Goal: Use online tool/utility: Utilize a website feature to perform a specific function

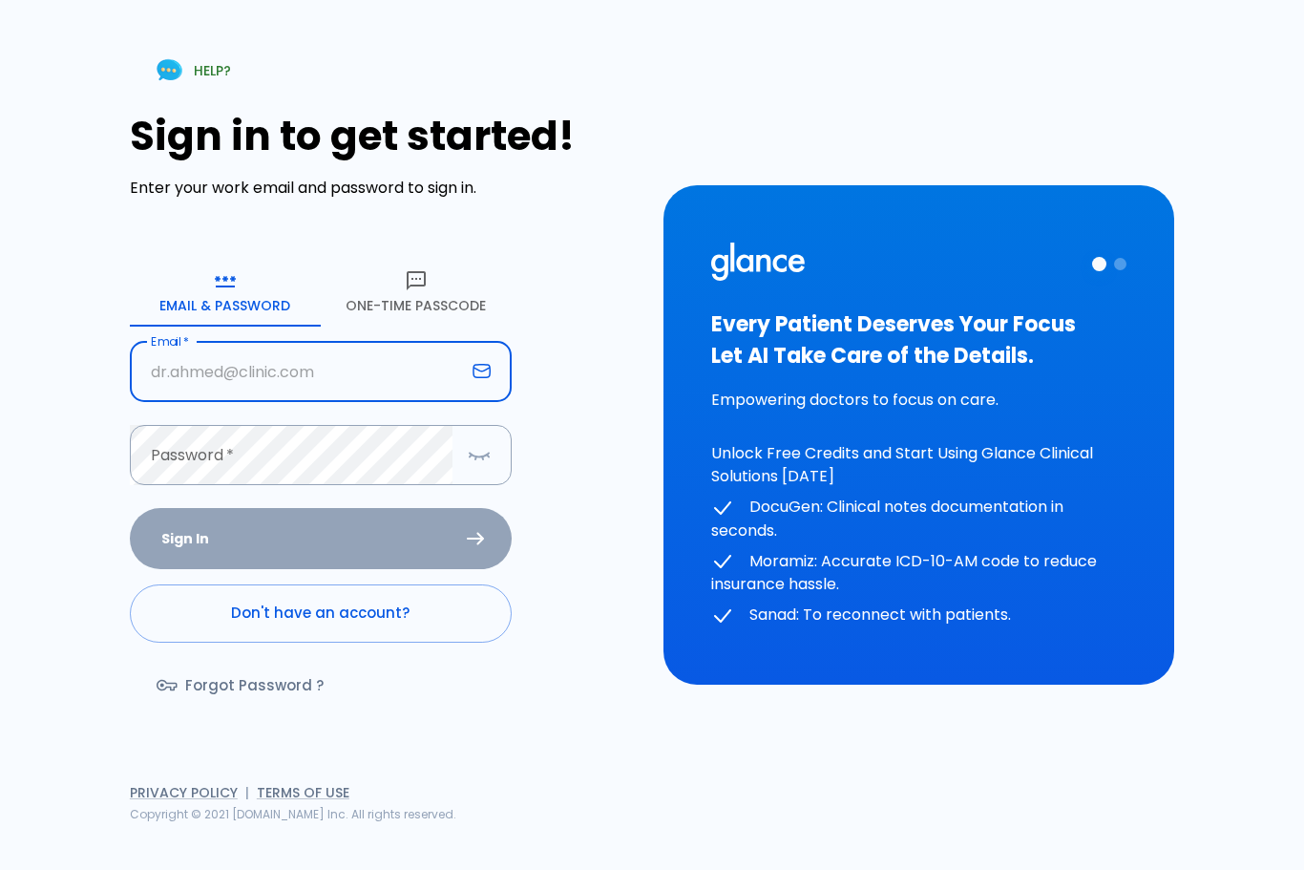
type input "[EMAIL_ADDRESS][DOMAIN_NAME]"
click at [320, 570] on button "Sign In" at bounding box center [321, 539] width 382 height 62
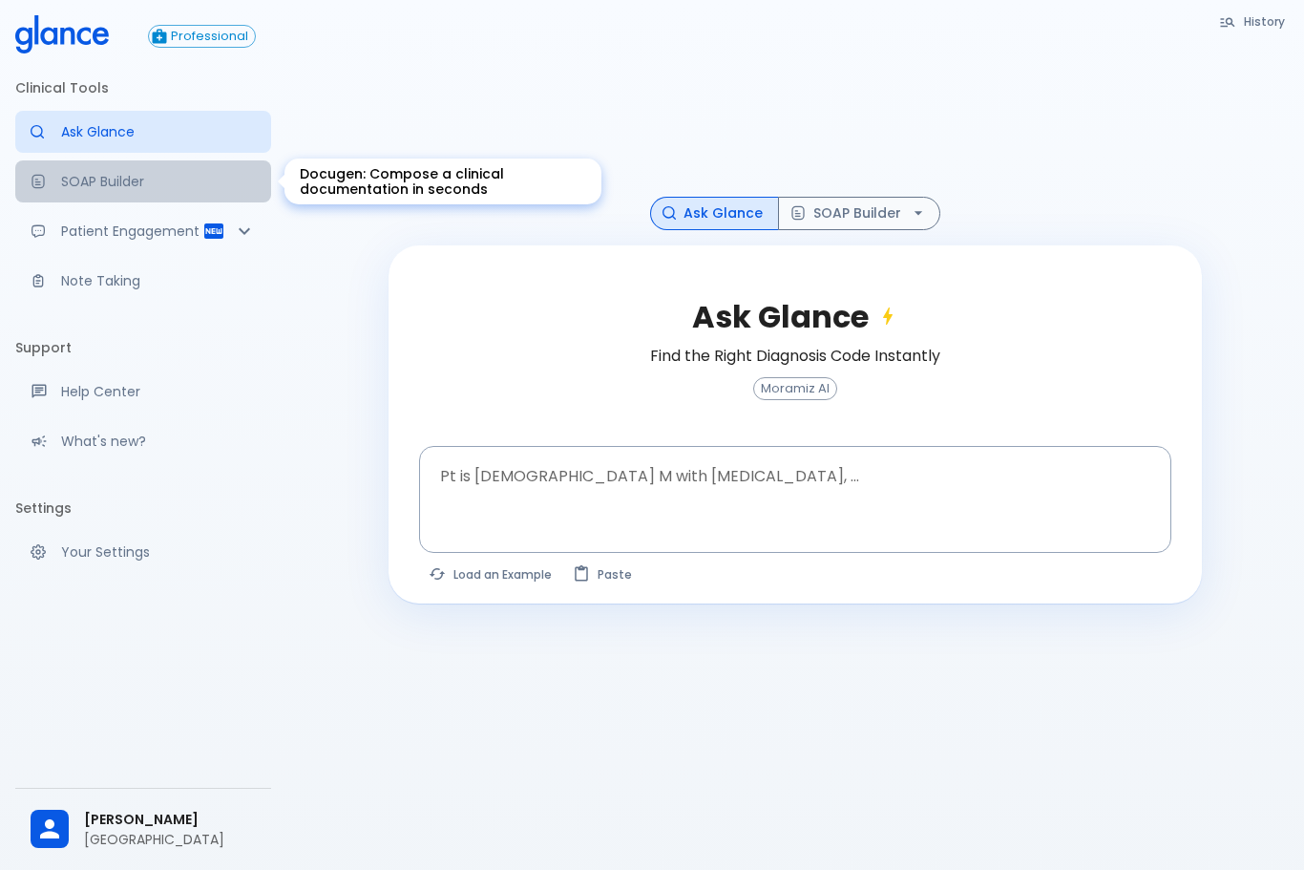
click at [167, 185] on p "SOAP Builder" at bounding box center [158, 181] width 195 height 19
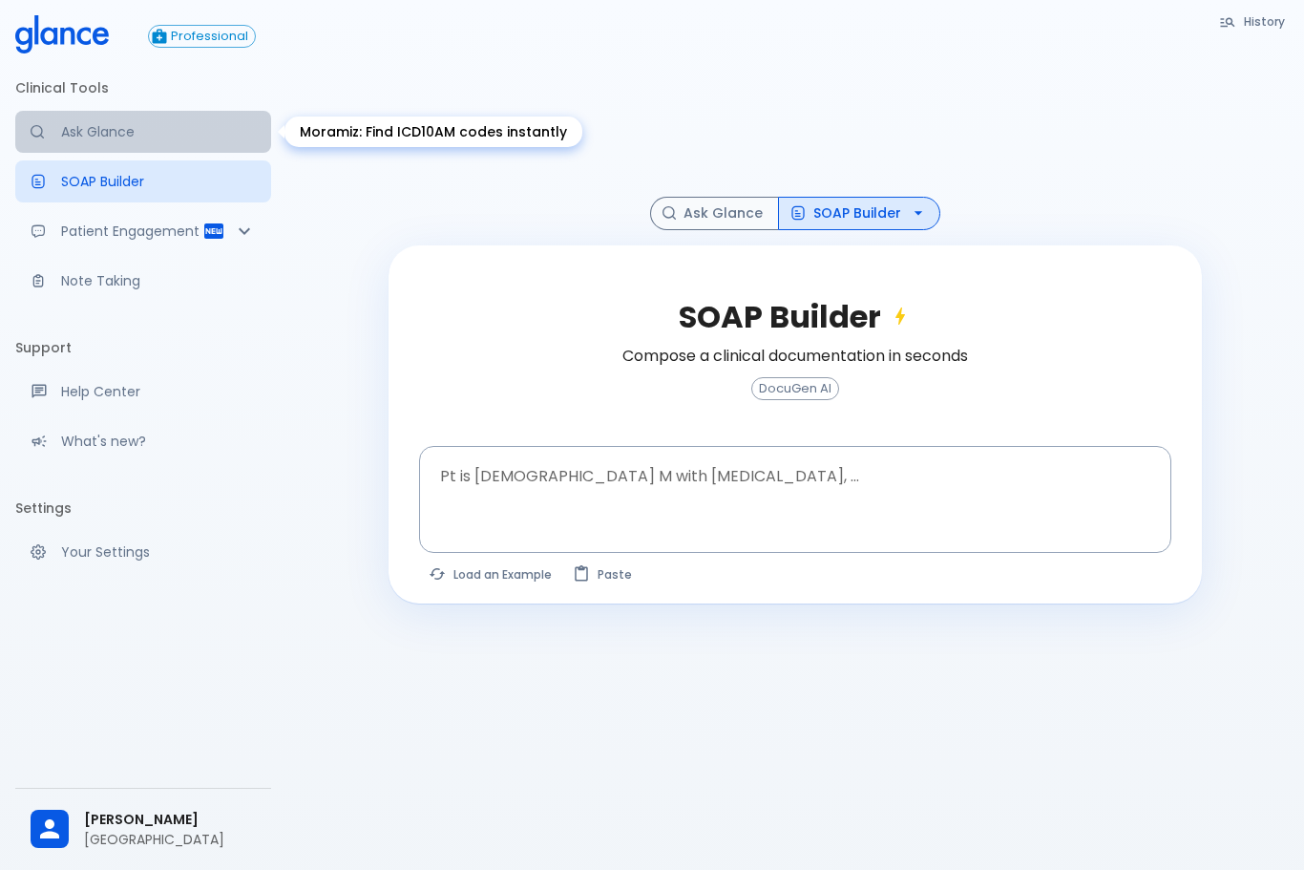
click at [155, 127] on p "Ask Glance" at bounding box center [158, 131] width 195 height 19
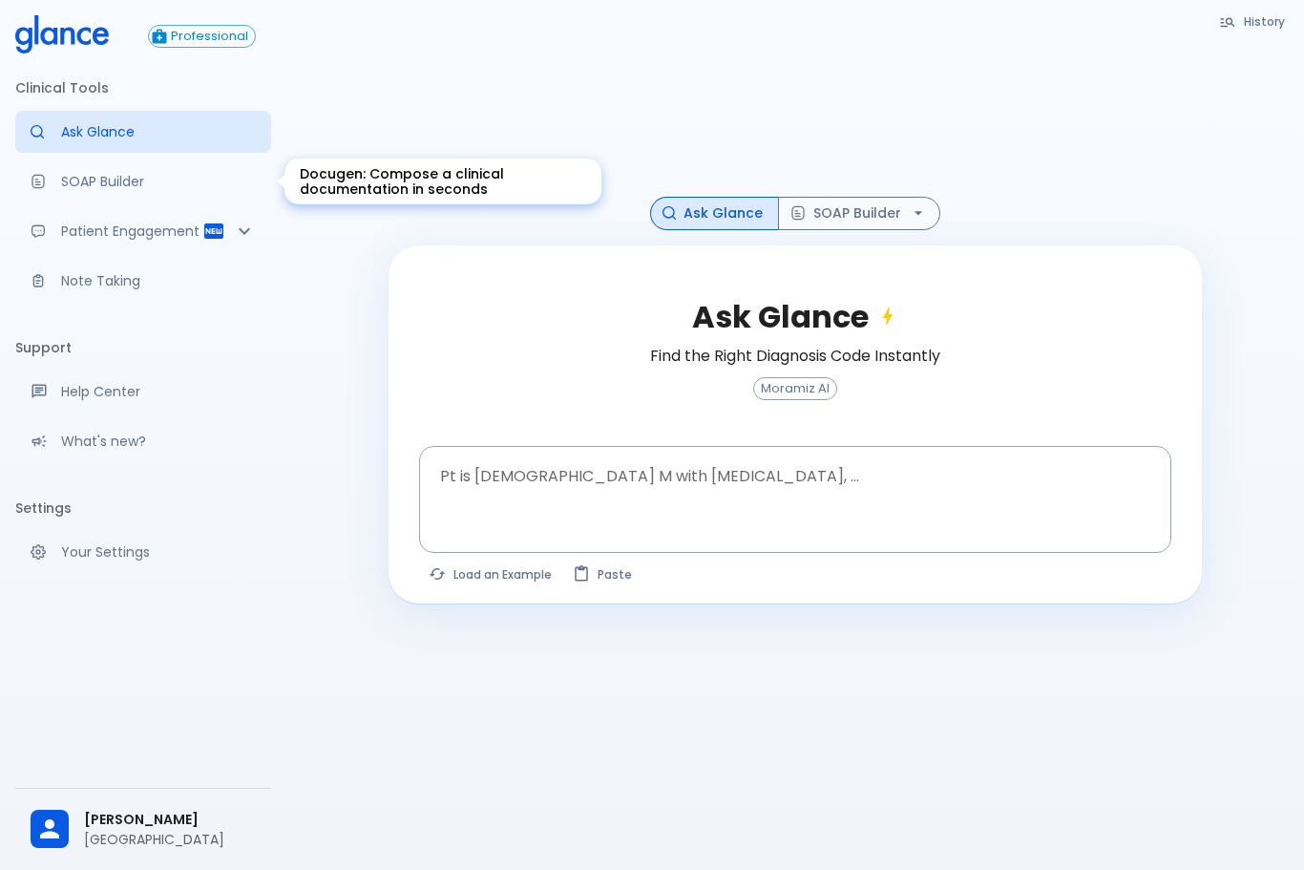
click at [146, 184] on p "SOAP Builder" at bounding box center [158, 181] width 195 height 19
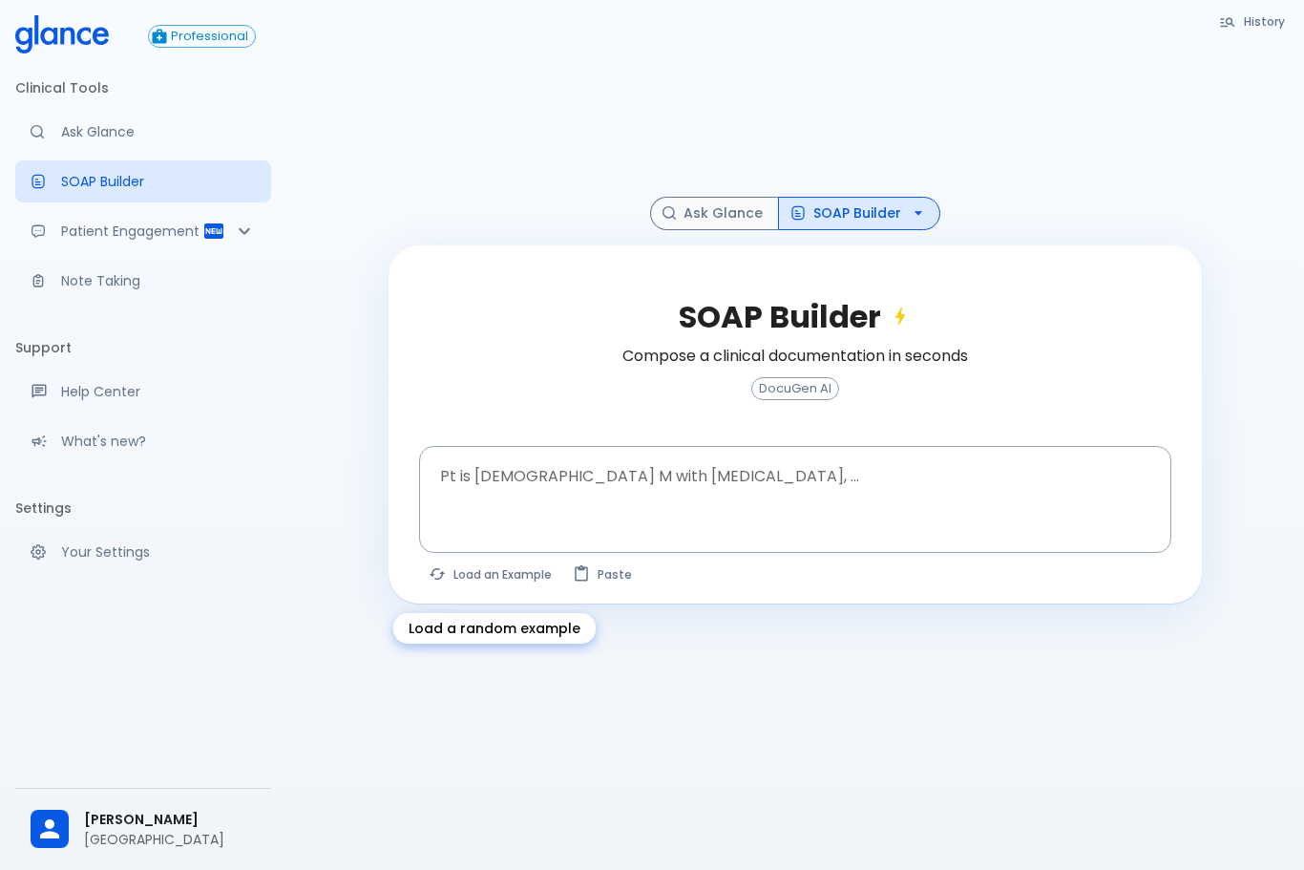
click at [457, 586] on button "Load an Example" at bounding box center [491, 574] width 144 height 28
type textarea "30F, weight loss, [MEDICAL_DATA], [MEDICAL_DATA], HR 121, [MEDICAL_DATA], TSH u…"
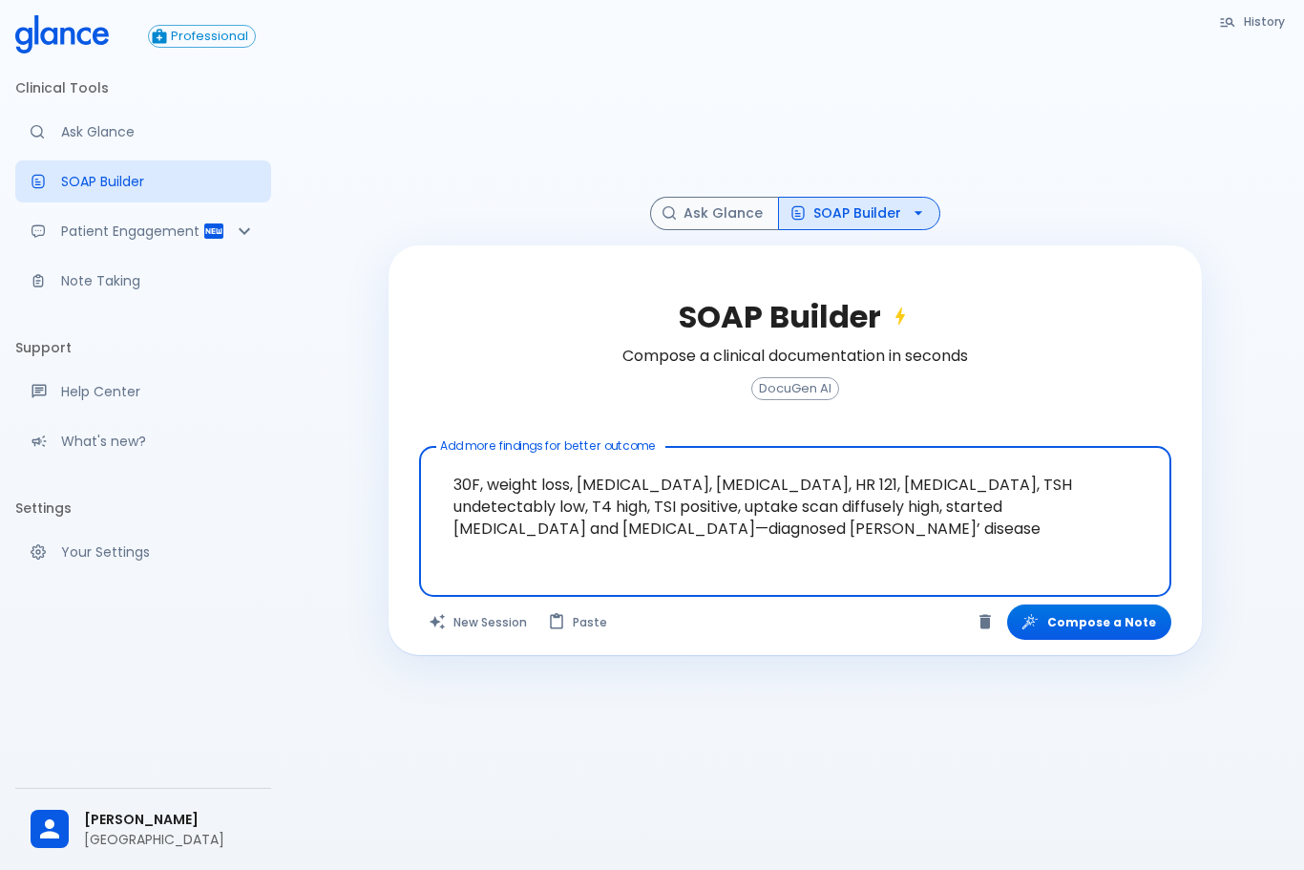
click at [745, 537] on textarea "30F, weight loss, [MEDICAL_DATA], [MEDICAL_DATA], HR 121, [MEDICAL_DATA], TSH u…" at bounding box center [794, 506] width 725 height 104
